Goal: Find specific page/section: Find specific page/section

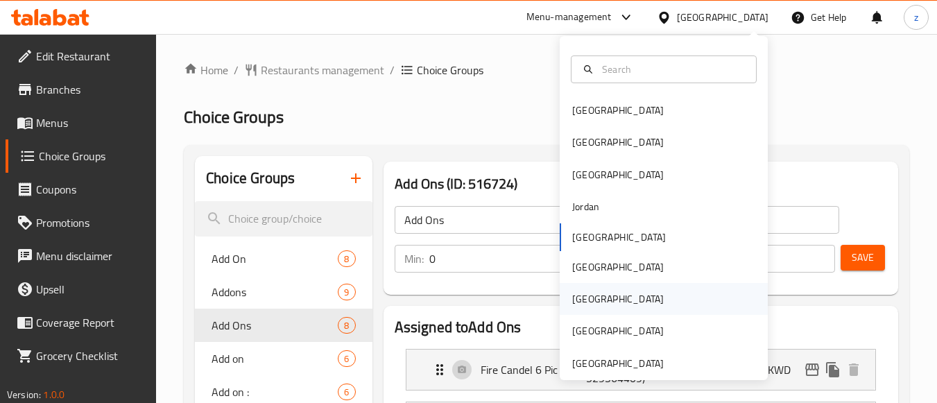
click at [590, 302] on div "[GEOGRAPHIC_DATA]" at bounding box center [618, 299] width 114 height 32
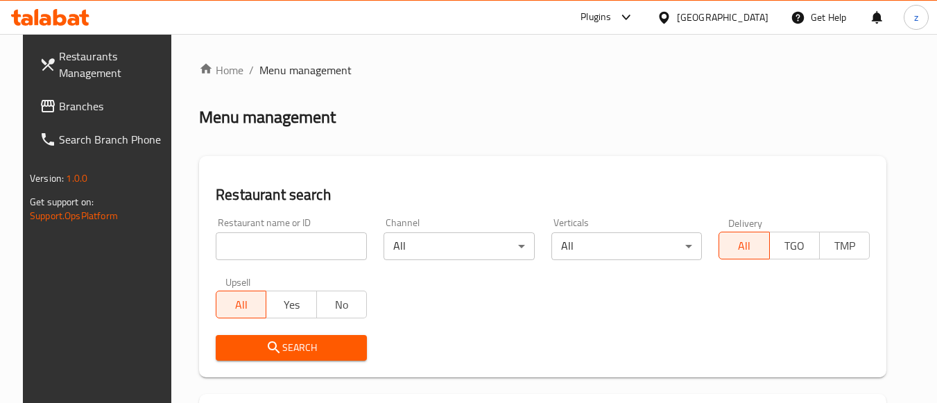
click at [101, 119] on link "Branches" at bounding box center [103, 105] width 151 height 33
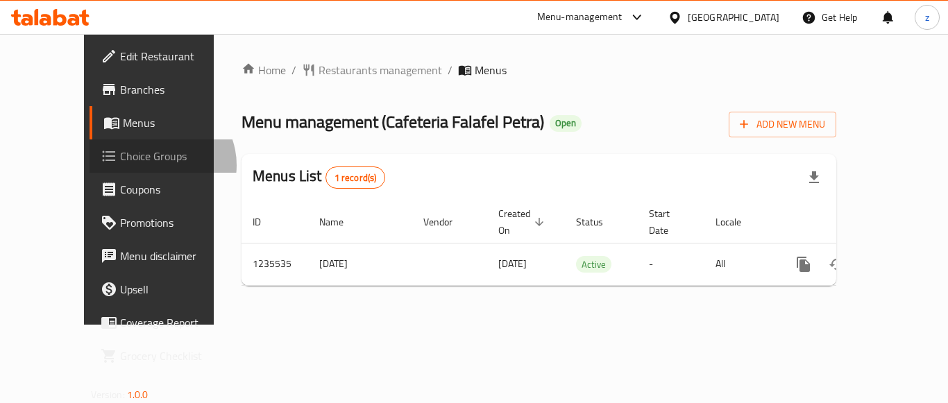
click at [120, 164] on span "Choice Groups" at bounding box center [175, 156] width 111 height 17
